Goal: Task Accomplishment & Management: Use online tool/utility

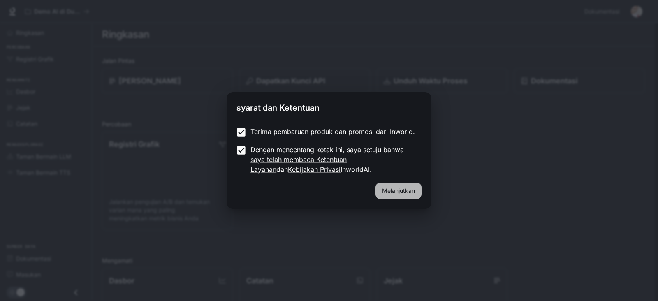
click at [394, 189] on font "Melanjutkan" at bounding box center [398, 190] width 33 height 7
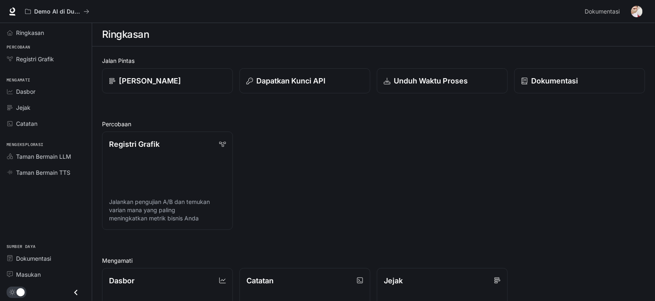
click at [330, 172] on div "Registri Grafik Jalankan pengujian A/B dan temukan varian mana yang paling meni…" at bounding box center [370, 177] width 550 height 105
click at [234, 56] on h2 "Jalan Pintas" at bounding box center [373, 60] width 543 height 9
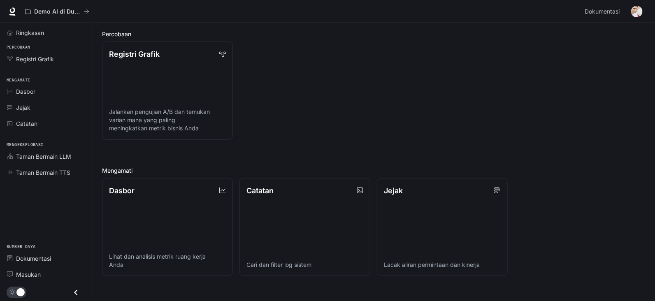
scroll to position [90, 0]
click at [170, 98] on link "Registri Grafik Jalankan pengujian A/B dan temukan varian mana yang paling meni…" at bounding box center [167, 91] width 131 height 98
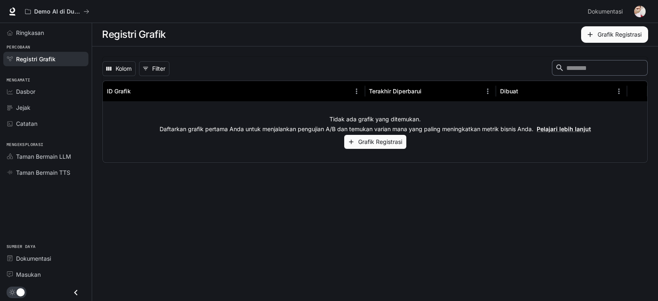
click at [186, 107] on div "Tidak ada grafik yang ditemukan. Daftarkan grafik pertama Anda untuk menjalanka…" at bounding box center [375, 132] width 545 height 61
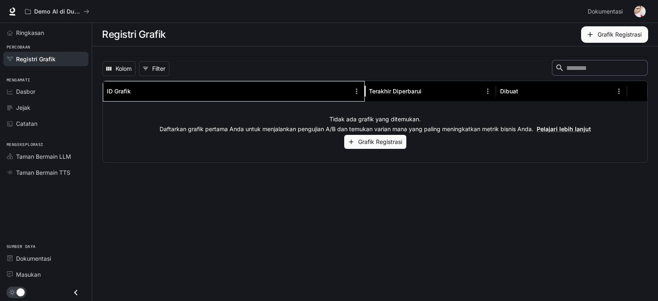
click at [177, 87] on div "ID Grafik" at bounding box center [229, 91] width 244 height 20
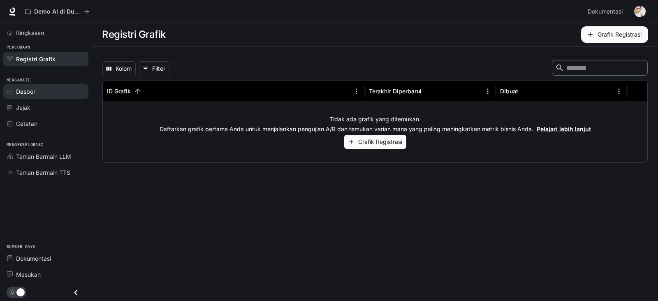
click at [35, 91] on font "Dasbor" at bounding box center [25, 91] width 19 height 7
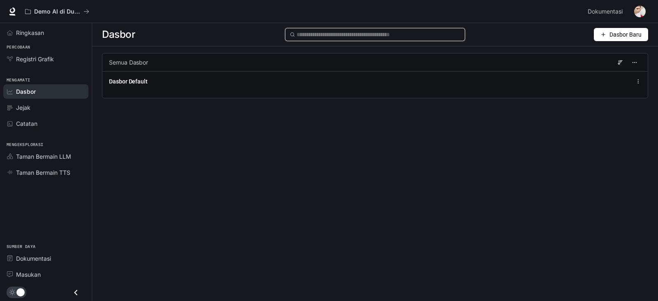
click at [366, 38] on input "text" at bounding box center [378, 34] width 163 height 9
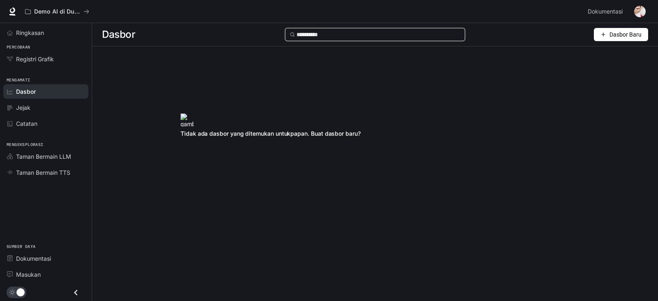
type input "**********"
click at [41, 110] on div "Jejak" at bounding box center [50, 107] width 69 height 9
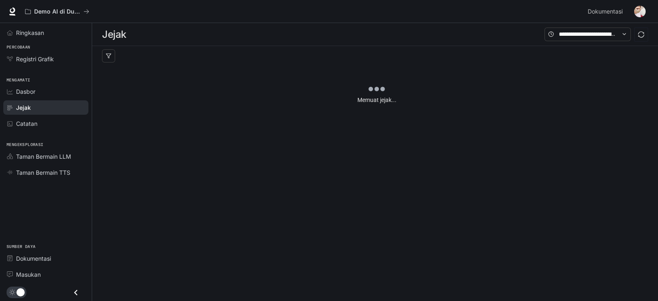
click at [59, 40] on li "Ringkasan" at bounding box center [46, 33] width 92 height 16
click at [51, 31] on div "Ringkasan" at bounding box center [50, 32] width 69 height 9
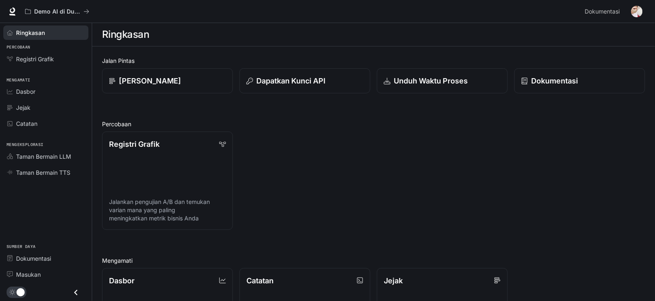
scroll to position [47, 0]
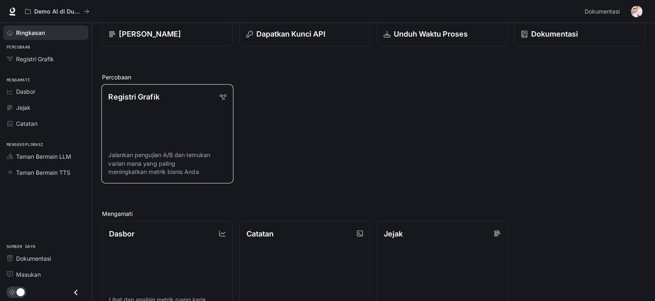
click at [185, 164] on p "Jalankan pengujian A/B dan temukan varian mana yang paling meningkatkan metrik …" at bounding box center [168, 163] width 118 height 25
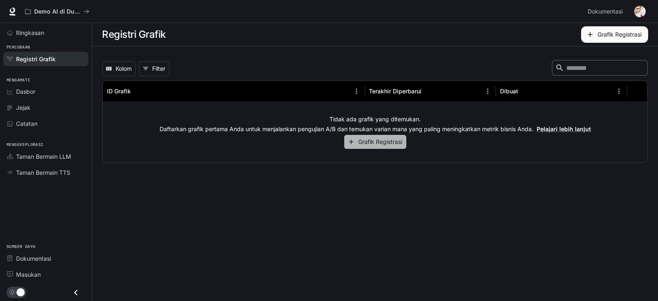
click at [380, 140] on font "Grafik Registrasi" at bounding box center [380, 141] width 44 height 7
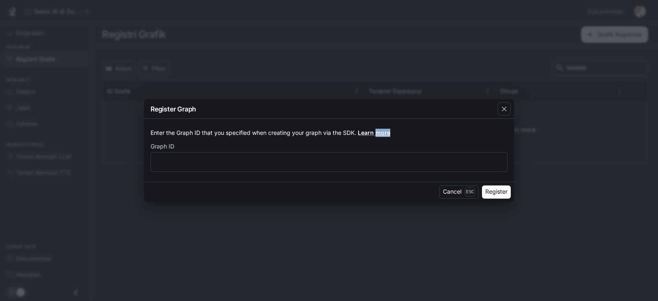
click at [380, 140] on form "Enter the Graph ID that you specified when creating your graph via the SDK. Lea…" at bounding box center [329, 150] width 357 height 43
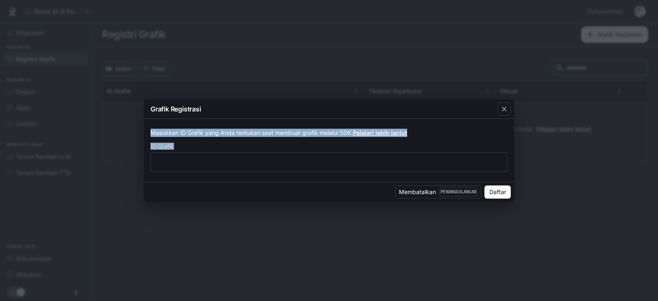
drag, startPoint x: 352, startPoint y: 167, endPoint x: 441, endPoint y: 56, distance: 143.1
click at [441, 56] on div "Grafik Registrasi Masukkan ID Grafik yang Anda tentukan saat membuat grafik mel…" at bounding box center [329, 150] width 658 height 301
